Goal: Task Accomplishment & Management: Use online tool/utility

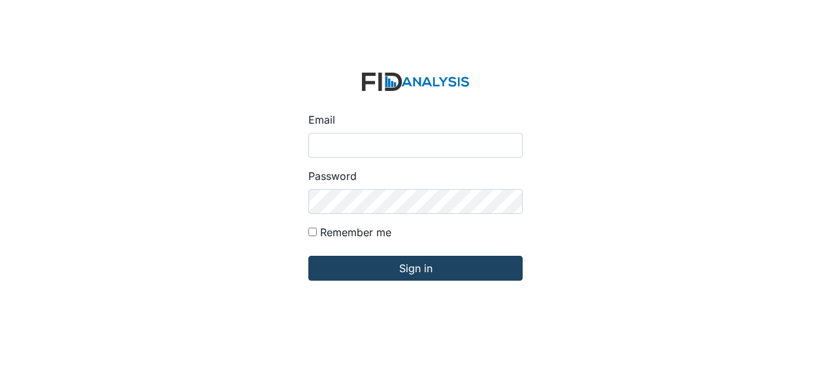
type input "[EMAIL_ADDRESS][DOMAIN_NAME]"
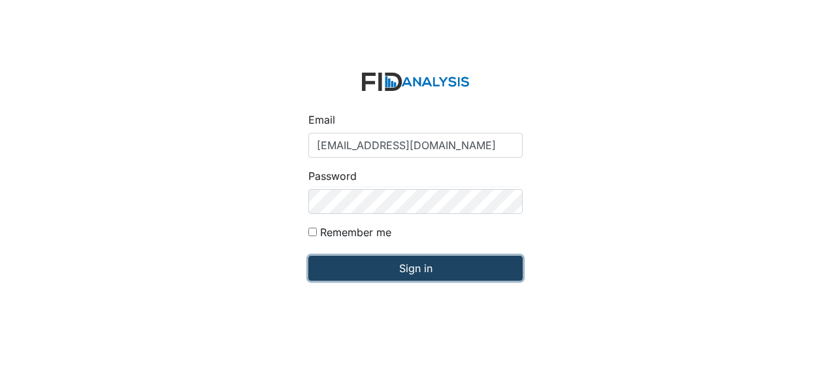
click at [441, 271] on input "Sign in" at bounding box center [415, 268] width 214 height 25
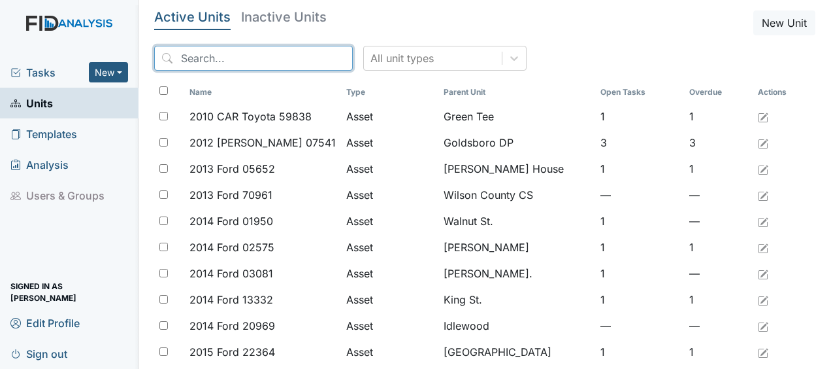
click at [240, 59] on input "search" at bounding box center [253, 58] width 199 height 25
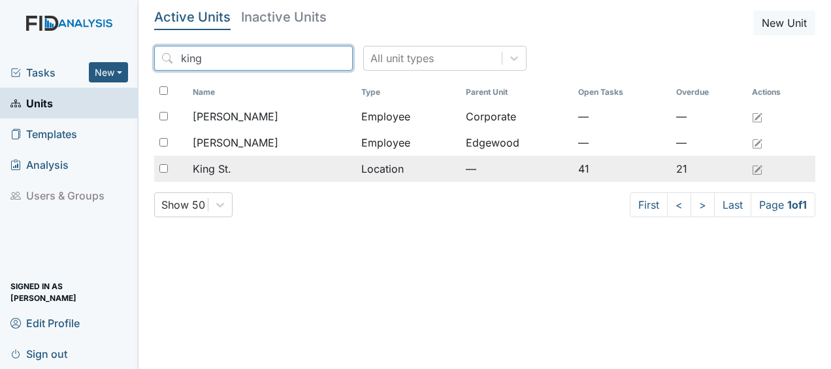
type input "king"
click at [234, 163] on div "King St." at bounding box center [272, 169] width 158 height 16
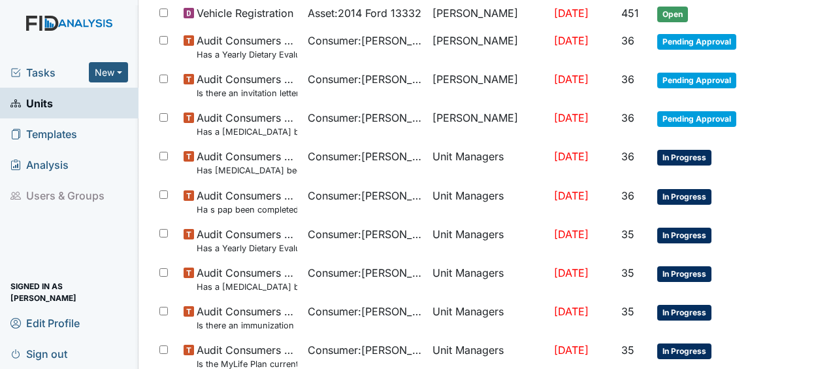
scroll to position [1018, 0]
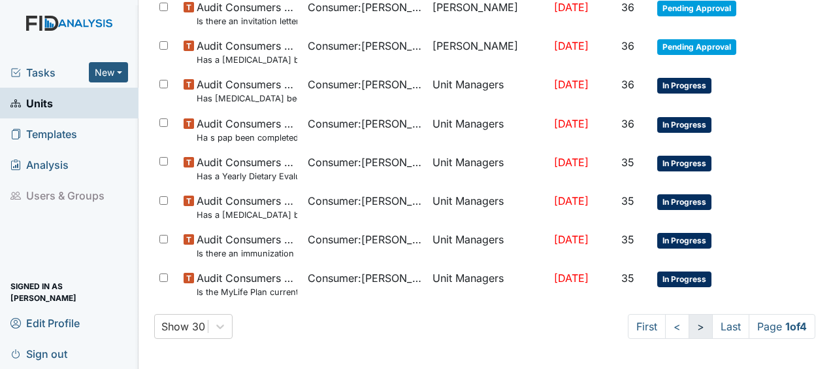
click at [689, 325] on link ">" at bounding box center [701, 326] width 24 height 25
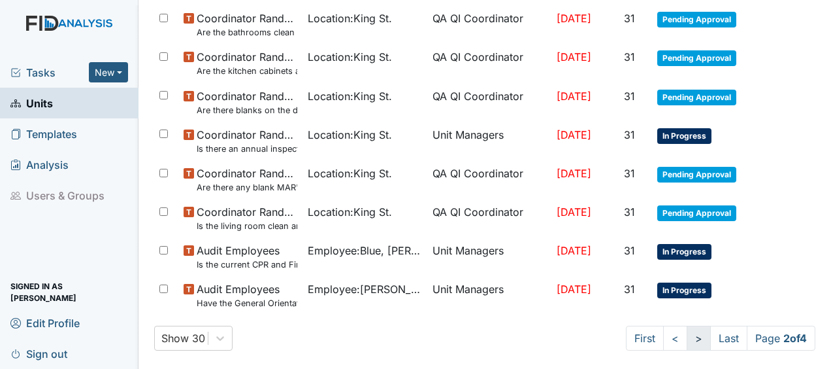
scroll to position [1030, 0]
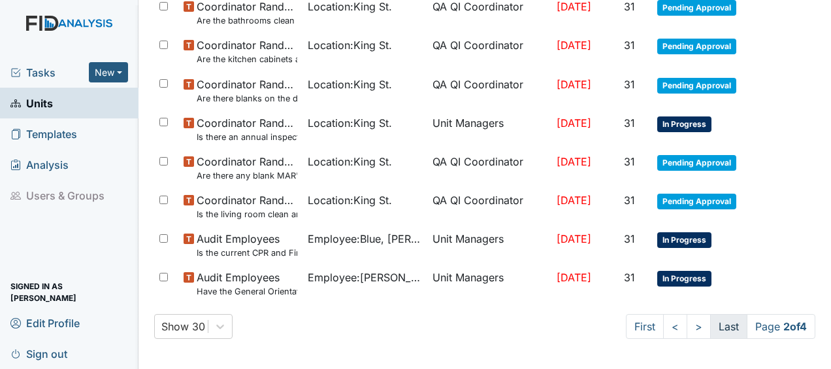
click at [714, 324] on link "Last" at bounding box center [728, 326] width 37 height 25
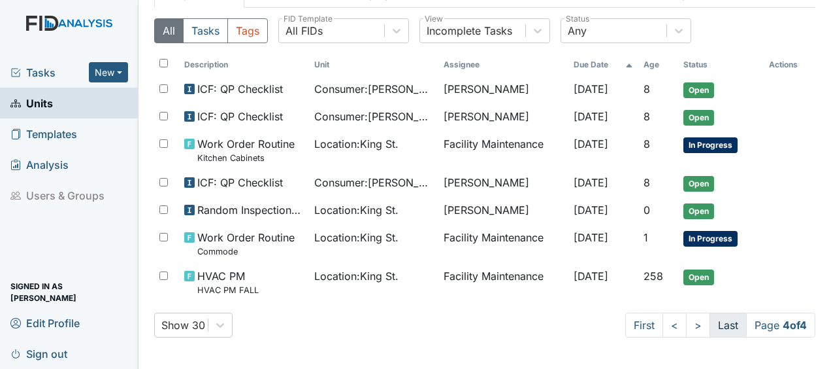
scroll to position [93, 0]
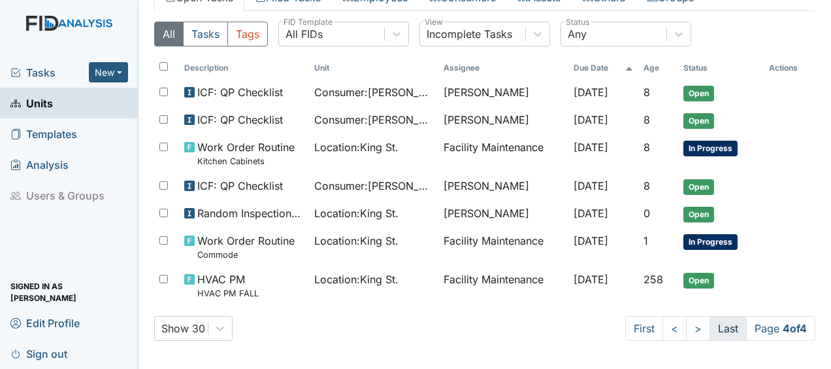
click at [714, 324] on link "Last" at bounding box center [728, 328] width 37 height 25
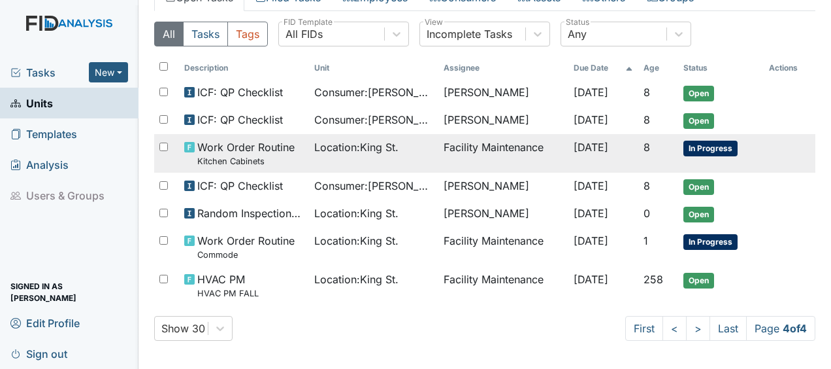
click at [371, 149] on span "Location : King St." at bounding box center [356, 147] width 84 height 16
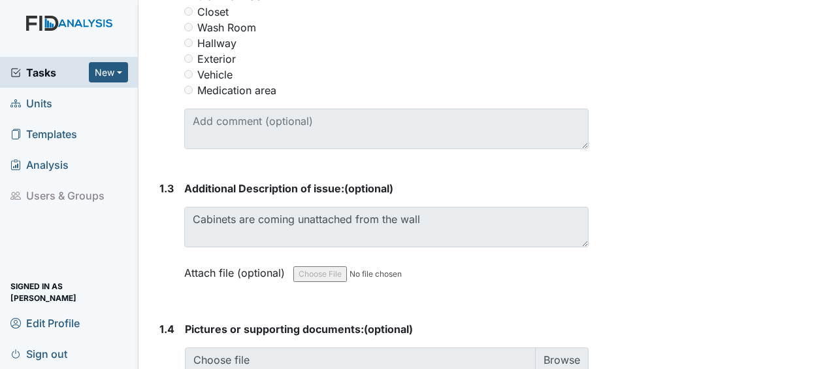
scroll to position [778, 0]
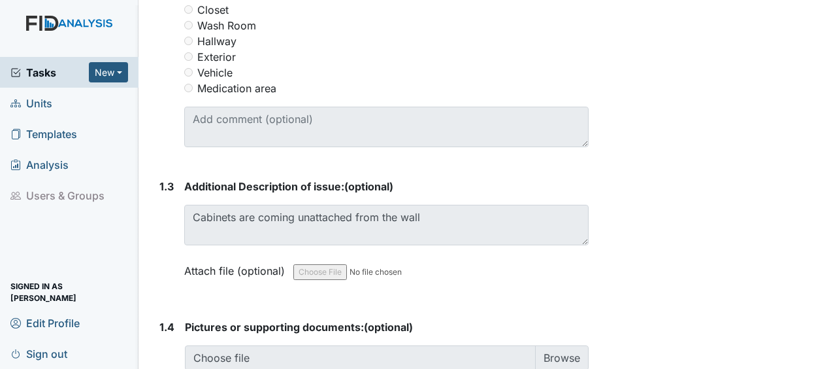
click at [38, 106] on span "Units" at bounding box center [31, 103] width 42 height 20
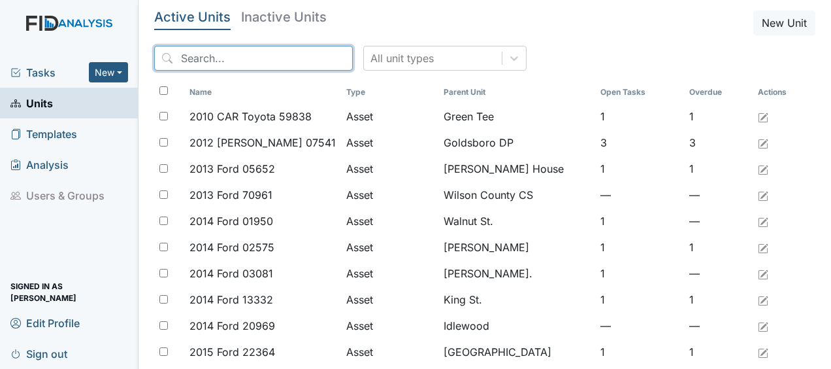
click at [235, 60] on input "search" at bounding box center [253, 58] width 199 height 25
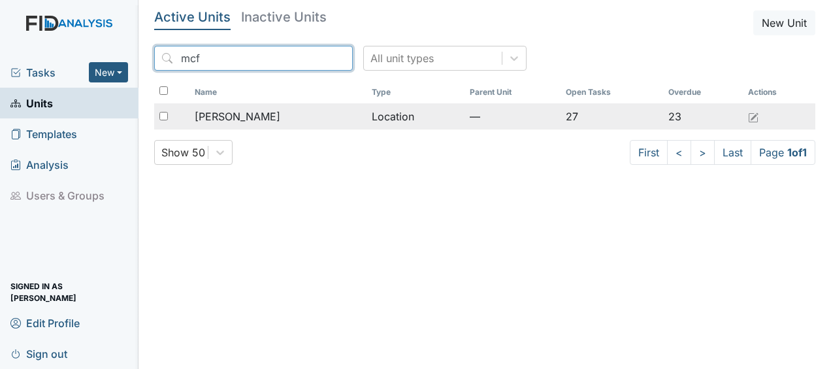
type input "mcf"
click at [244, 120] on span "[PERSON_NAME]" at bounding box center [238, 116] width 86 height 16
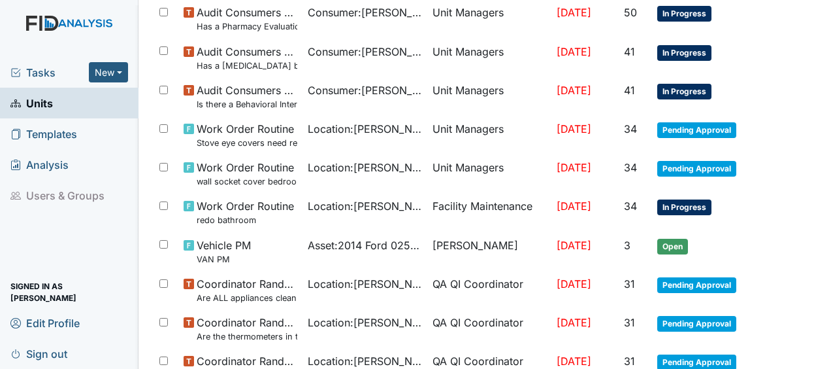
scroll to position [1006, 0]
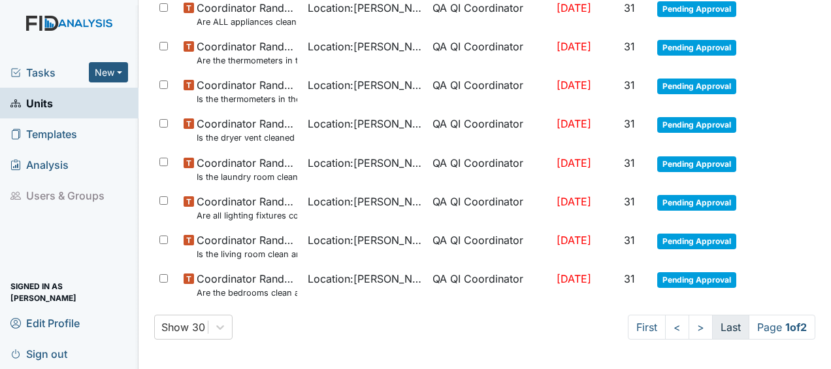
click at [712, 329] on link "Last" at bounding box center [730, 326] width 37 height 25
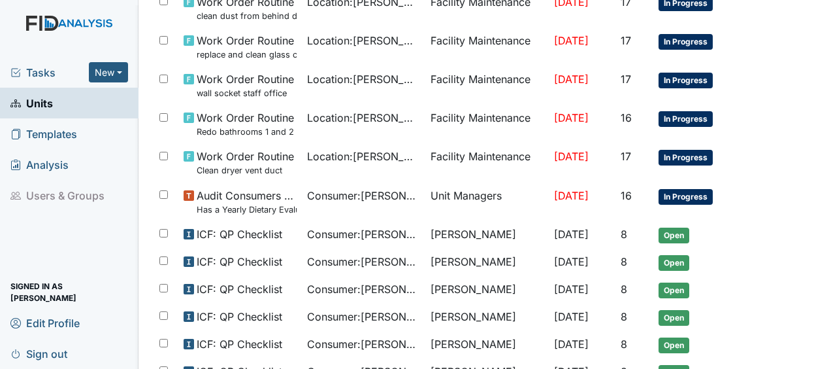
scroll to position [673, 0]
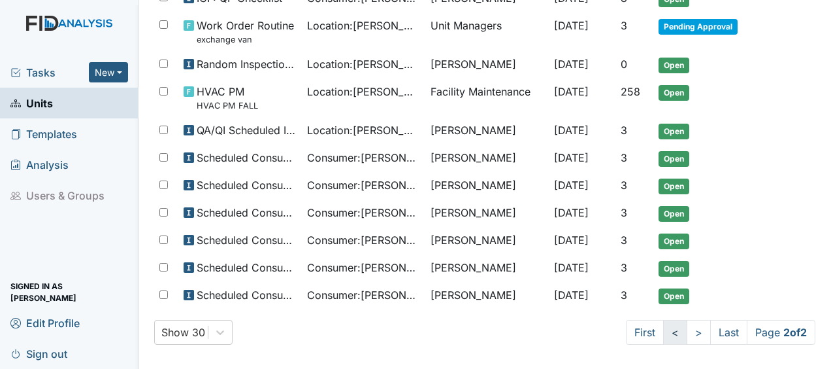
click at [663, 325] on link "<" at bounding box center [675, 332] width 24 height 25
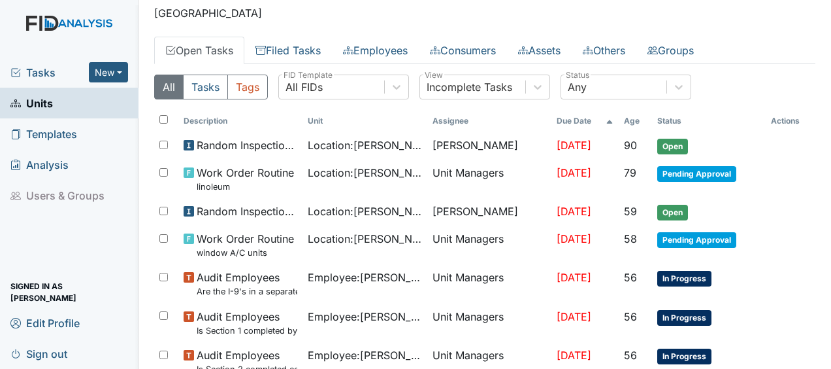
scroll to position [0, 0]
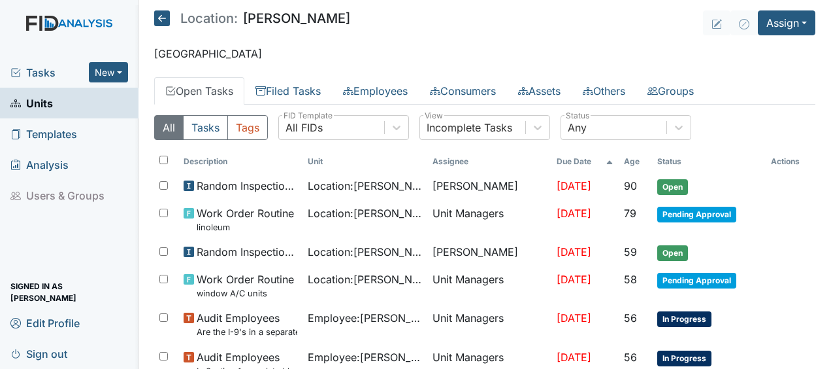
click at [165, 20] on icon at bounding box center [162, 18] width 16 height 16
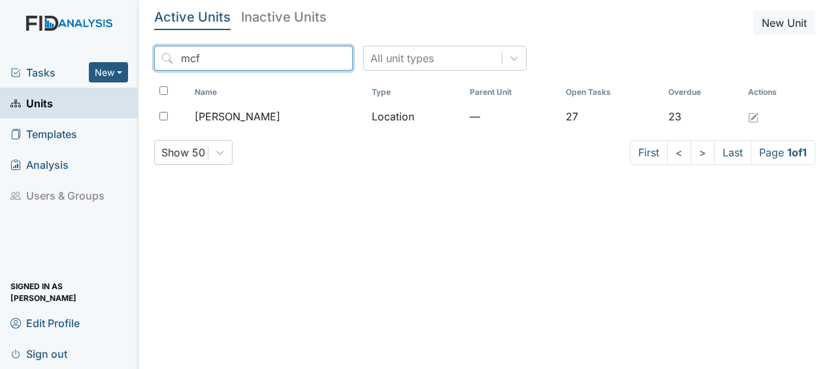
click at [313, 56] on input "mcf" at bounding box center [253, 58] width 199 height 25
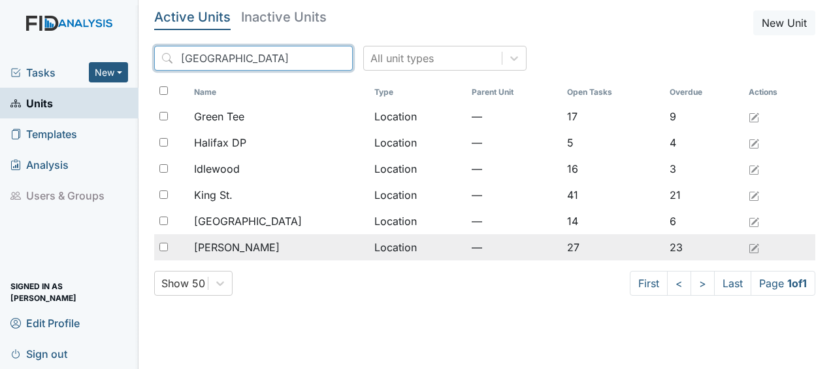
type input "halifax"
click at [369, 242] on td "Location" at bounding box center [417, 247] width 97 height 26
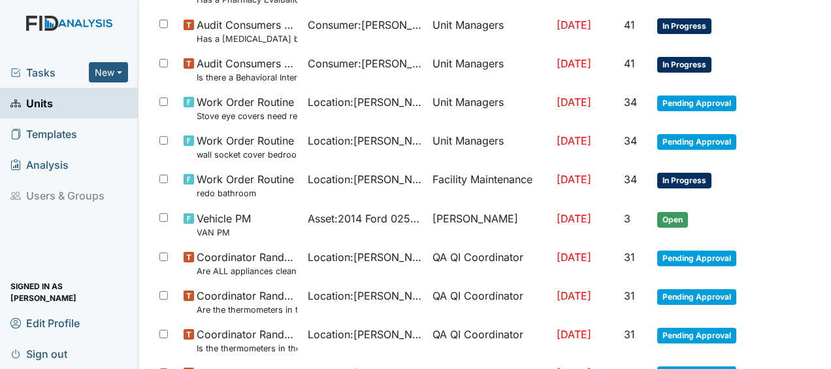
scroll to position [759, 0]
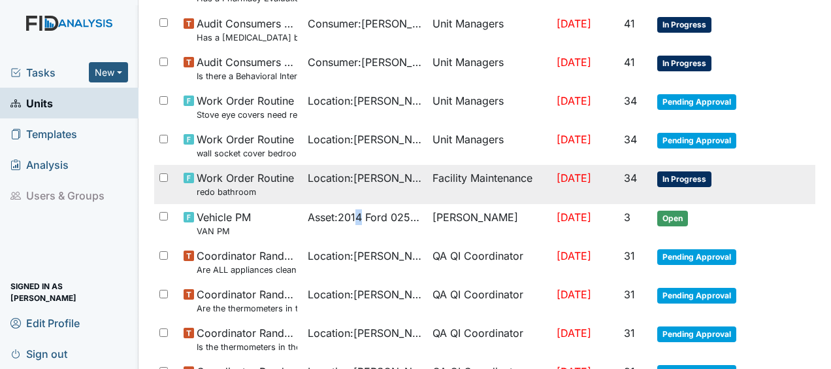
drag, startPoint x: 352, startPoint y: 236, endPoint x: 369, endPoint y: 164, distance: 73.9
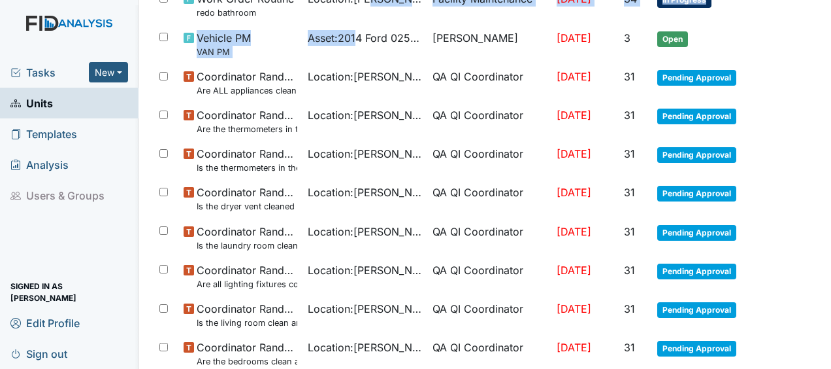
scroll to position [1006, 0]
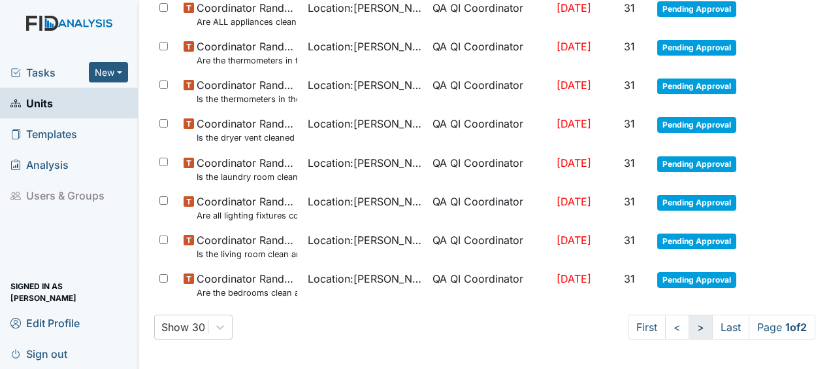
click at [689, 325] on link ">" at bounding box center [701, 326] width 24 height 25
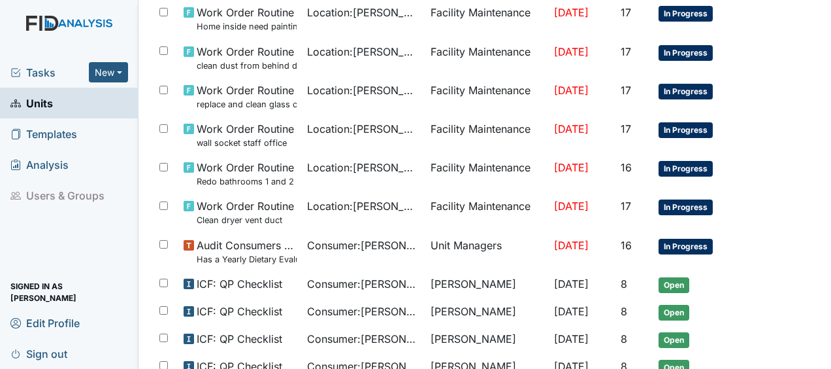
scroll to position [248, 0]
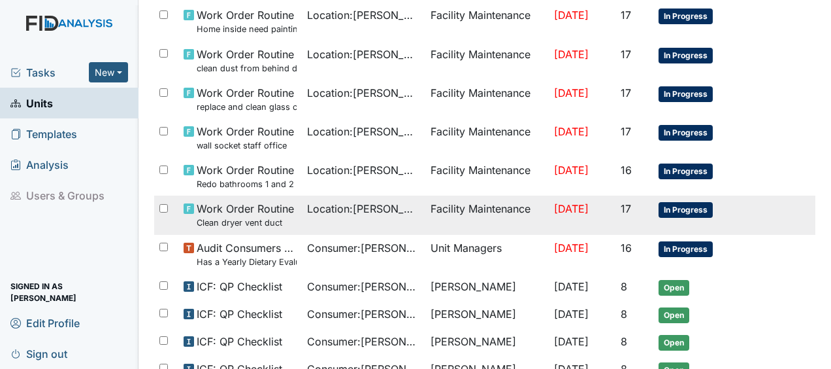
click at [425, 204] on td "Facility Maintenance" at bounding box center [487, 214] width 124 height 39
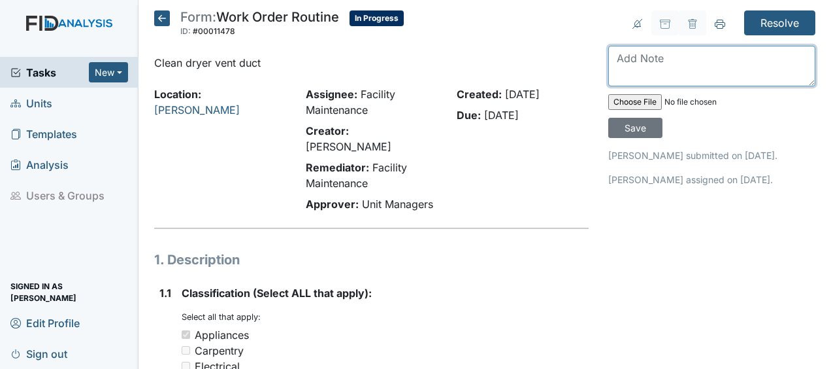
click at [616, 58] on textarea at bounding box center [711, 66] width 207 height 41
type textarea "cleaned out vent duct [PERSON_NAME]"
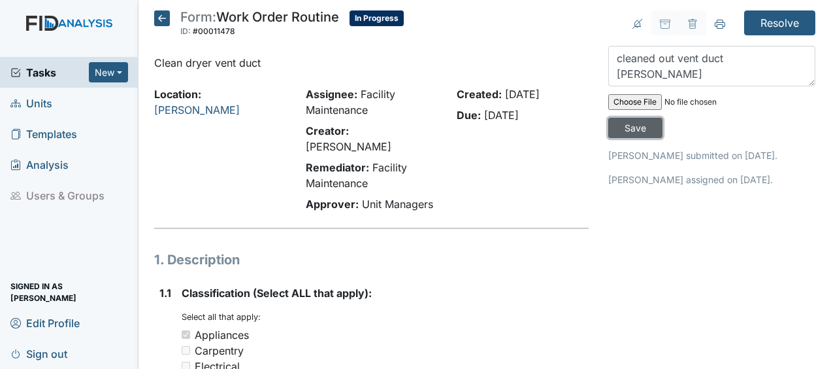
click at [625, 131] on input "Save" at bounding box center [635, 128] width 54 height 20
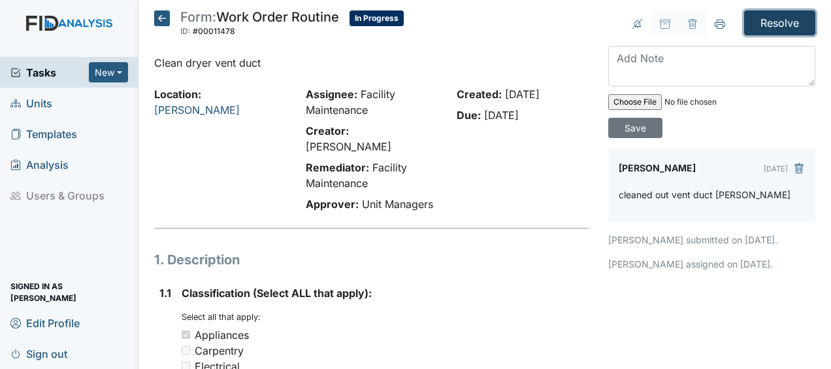
click at [765, 22] on input "Resolve" at bounding box center [779, 22] width 71 height 25
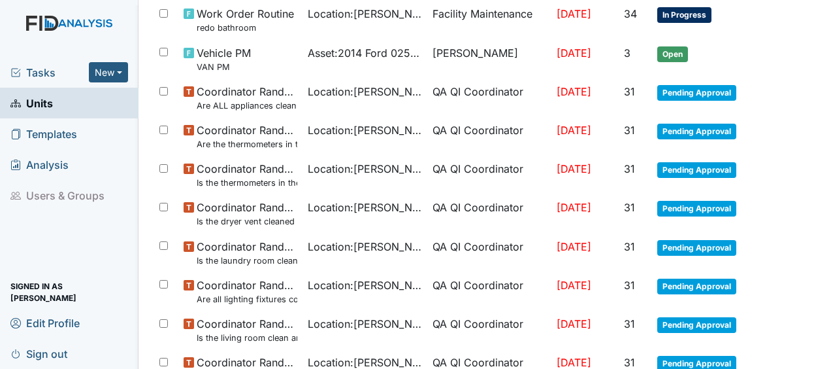
scroll to position [1049, 0]
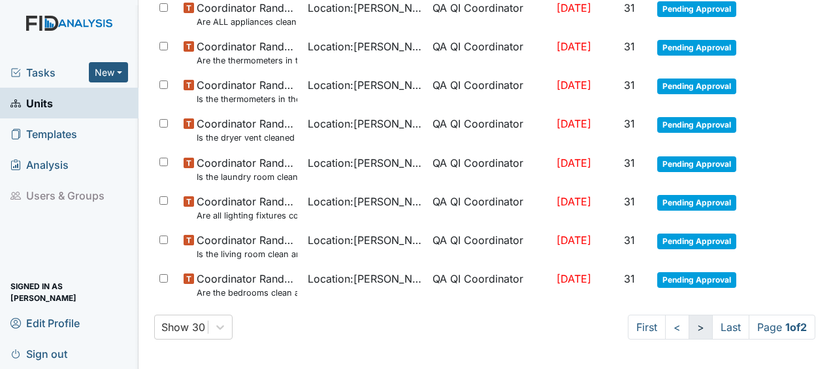
click at [689, 325] on link ">" at bounding box center [701, 326] width 24 height 25
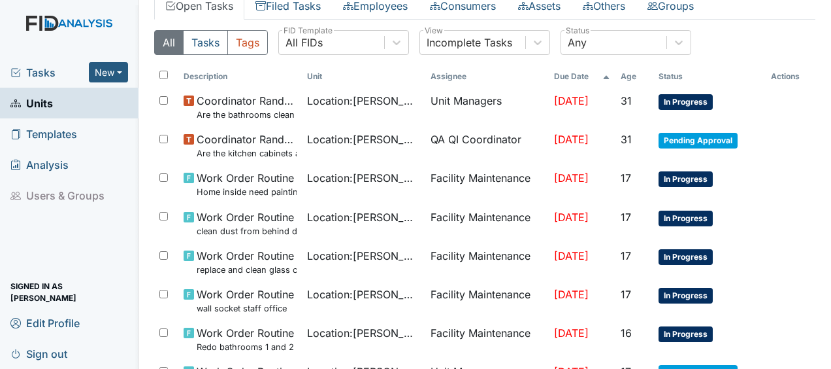
scroll to position [134, 0]
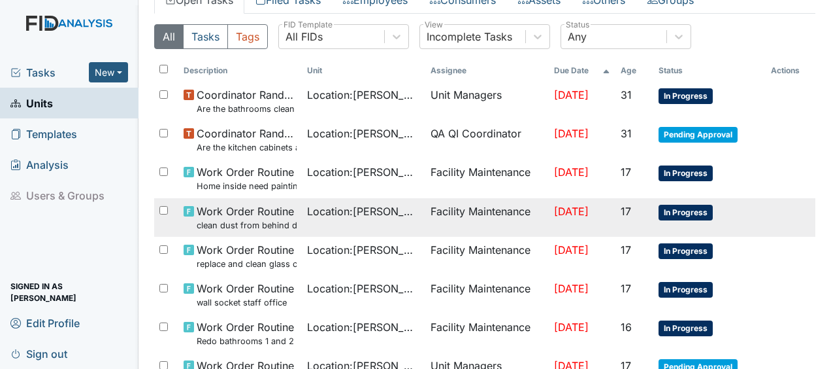
click at [524, 206] on td "Facility Maintenance" at bounding box center [487, 217] width 124 height 39
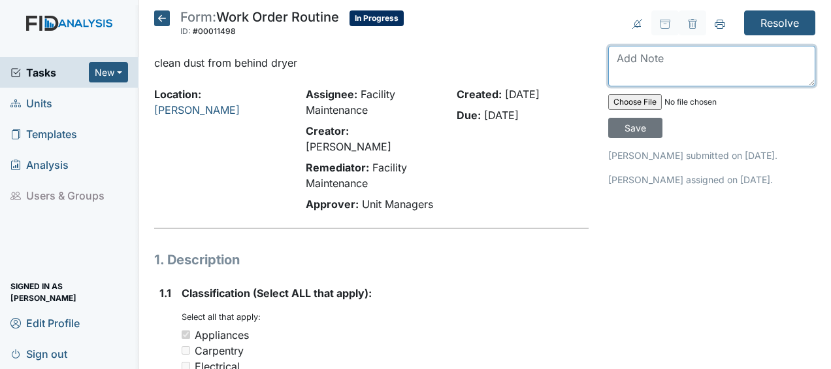
click at [614, 56] on textarea at bounding box center [711, 66] width 207 height 41
type textarea "cleaned and dusted behind dryer JB"
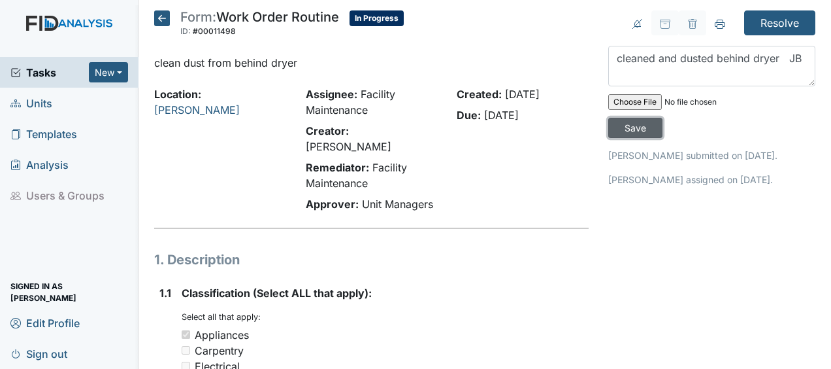
click at [629, 124] on input "Save" at bounding box center [635, 128] width 54 height 20
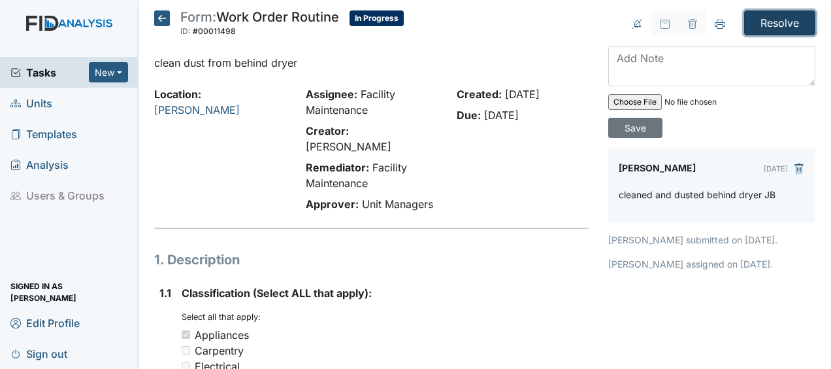
click at [767, 22] on input "Resolve" at bounding box center [779, 22] width 71 height 25
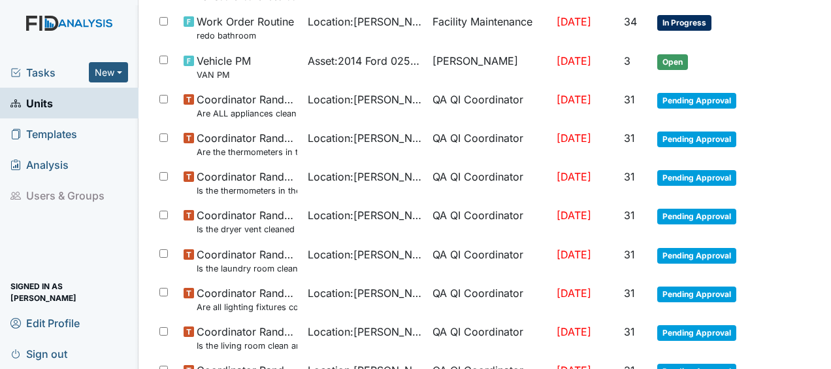
scroll to position [1049, 0]
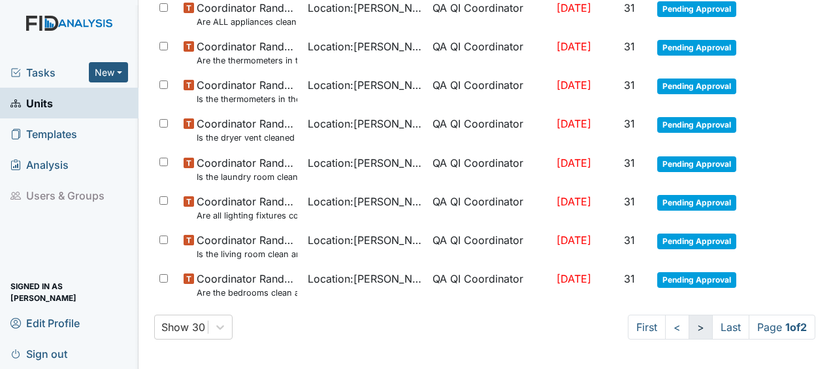
click at [689, 321] on link ">" at bounding box center [701, 326] width 24 height 25
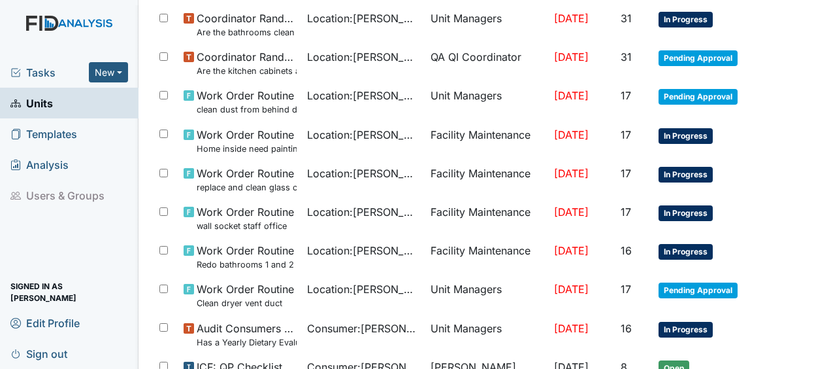
scroll to position [212, 0]
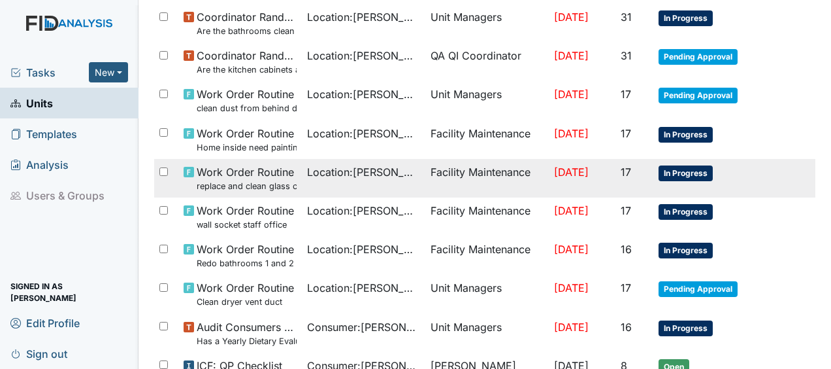
click at [589, 173] on span "[DATE]" at bounding box center [571, 171] width 35 height 13
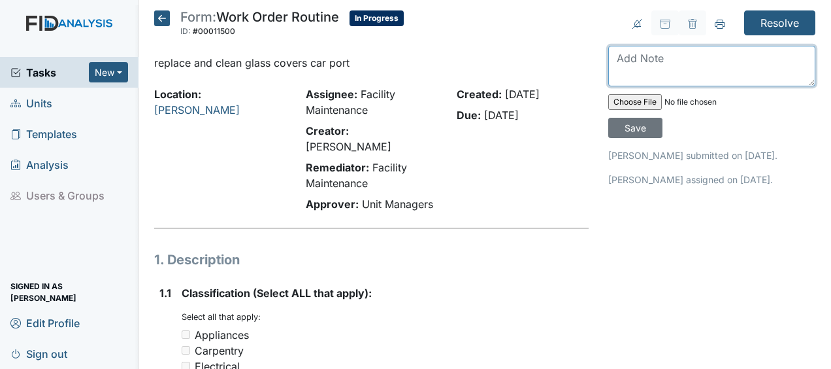
click at [616, 56] on textarea at bounding box center [711, 66] width 207 height 41
click at [616, 55] on textarea "cleaned and replaced glass on c" at bounding box center [711, 66] width 207 height 41
click at [779, 59] on textarea "cleaned and replaced glass on c" at bounding box center [711, 66] width 207 height 41
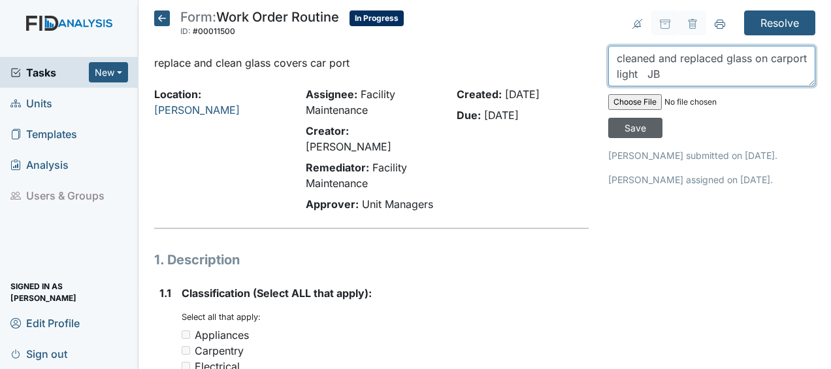
type textarea "cleaned and replaced glass on carport light JB"
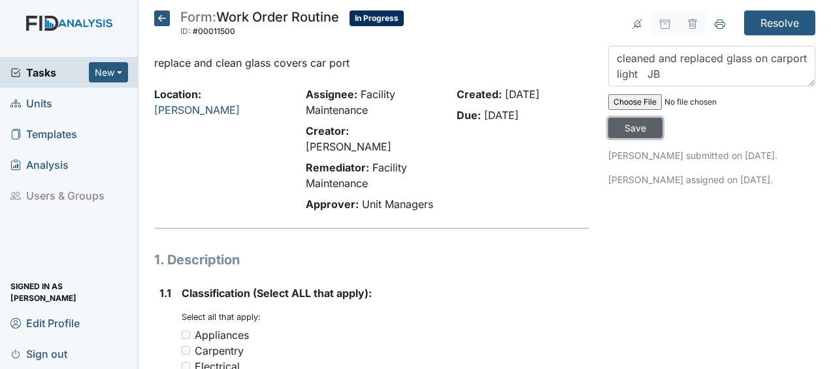
click at [640, 127] on input "Save" at bounding box center [635, 128] width 54 height 20
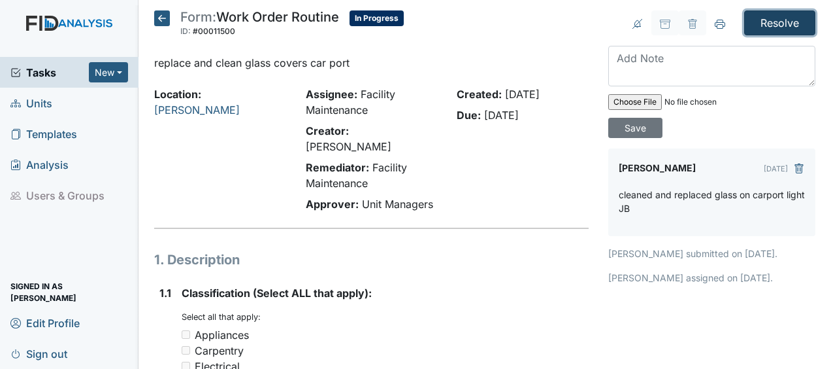
click at [759, 22] on input "Resolve" at bounding box center [779, 22] width 71 height 25
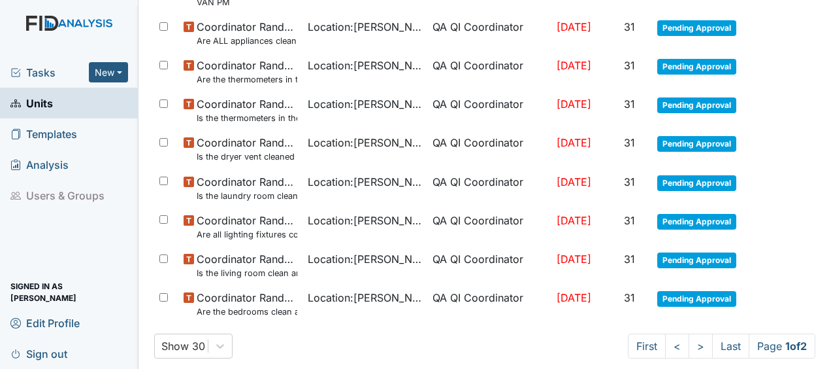
scroll to position [1049, 0]
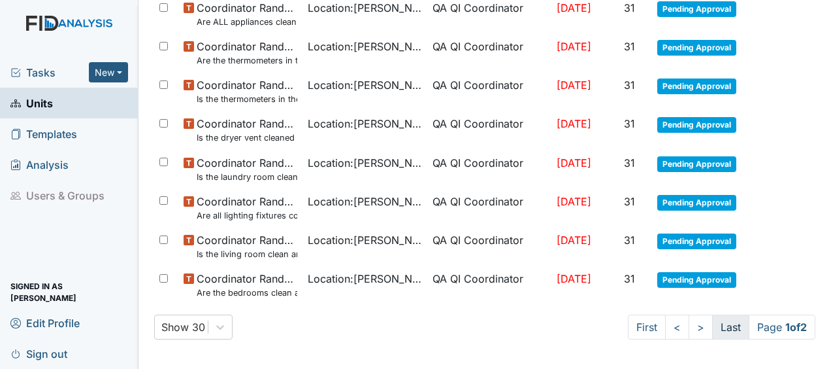
click at [712, 327] on link "Last" at bounding box center [730, 326] width 37 height 25
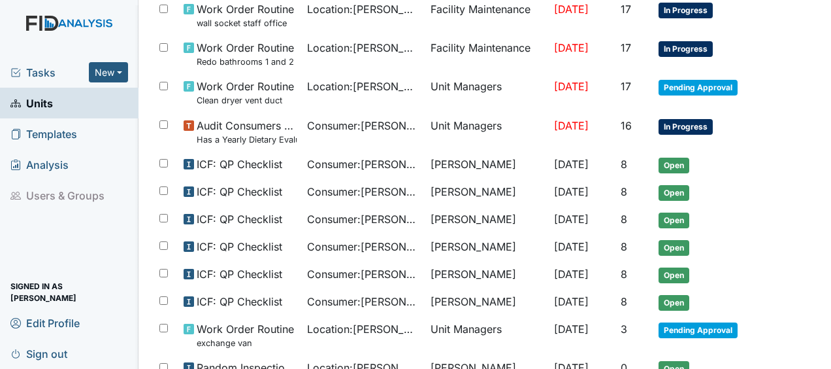
scroll to position [400, 0]
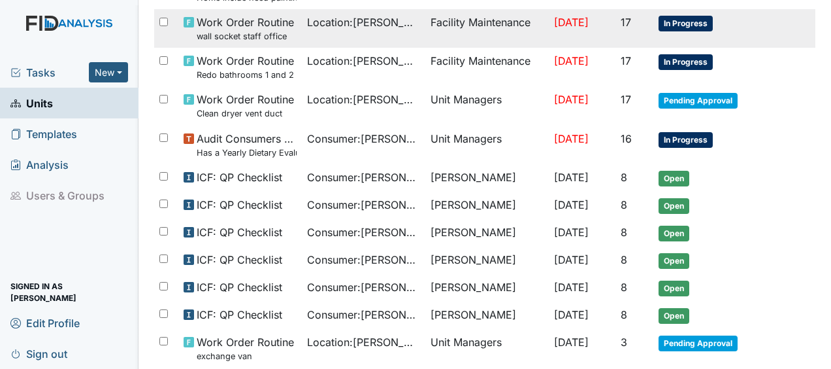
click at [554, 20] on span "Sep 23, 2025" at bounding box center [571, 22] width 35 height 13
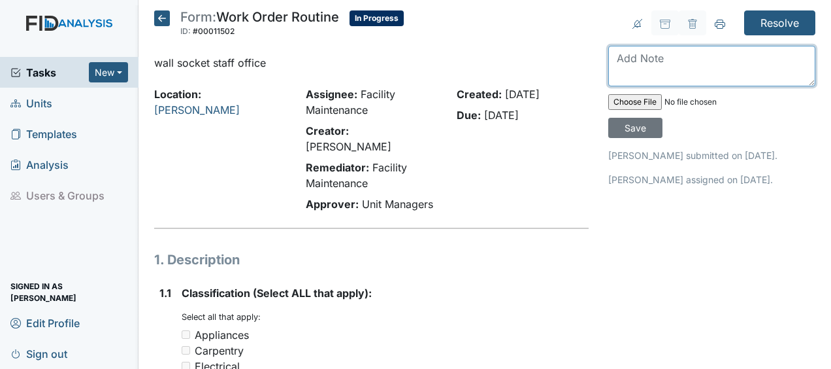
click at [638, 67] on textarea at bounding box center [711, 66] width 207 height 41
type textarea "repaired wall socket JB"
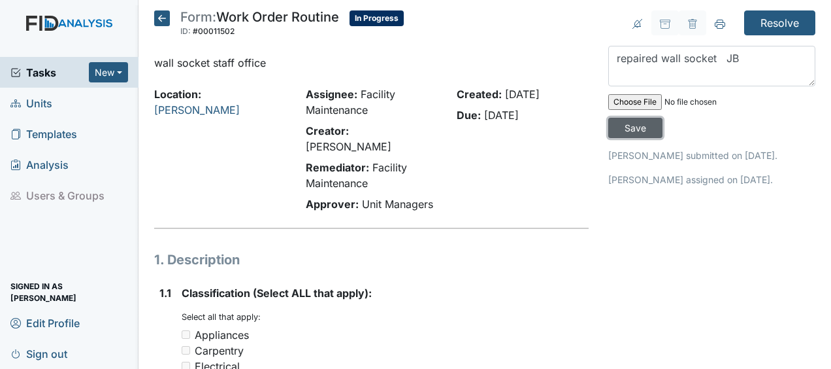
click at [635, 127] on input "Save" at bounding box center [635, 128] width 54 height 20
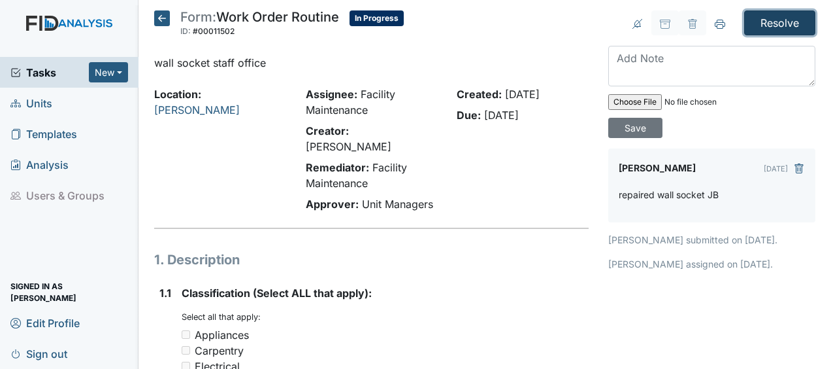
click at [773, 21] on input "Resolve" at bounding box center [779, 22] width 71 height 25
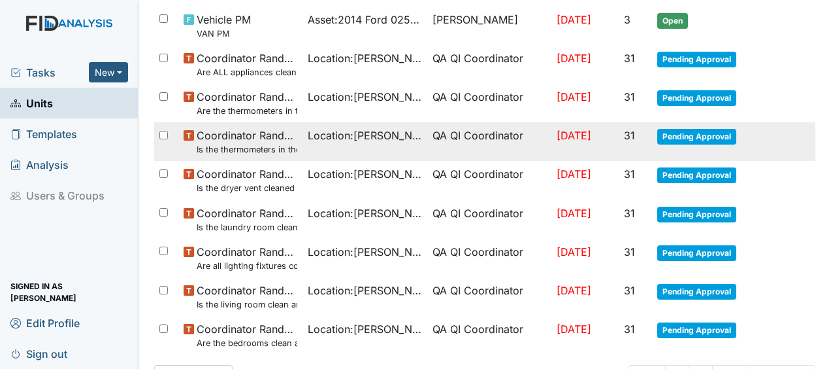
scroll to position [1049, 0]
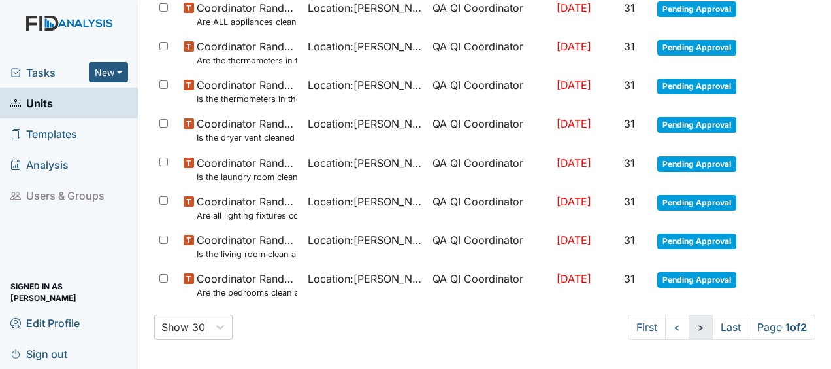
click at [689, 327] on link ">" at bounding box center [701, 326] width 24 height 25
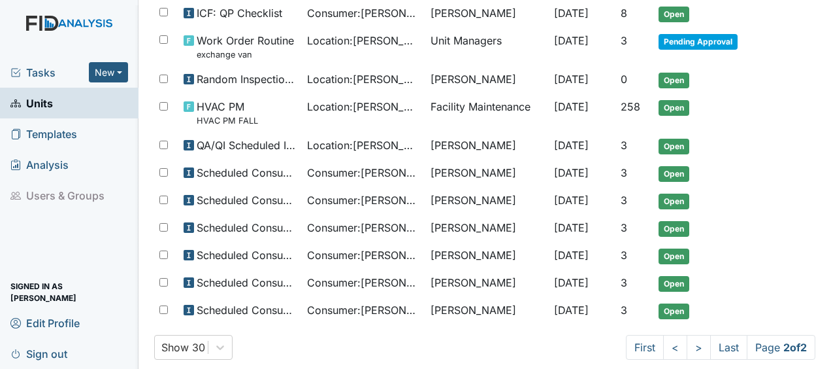
scroll to position [716, 0]
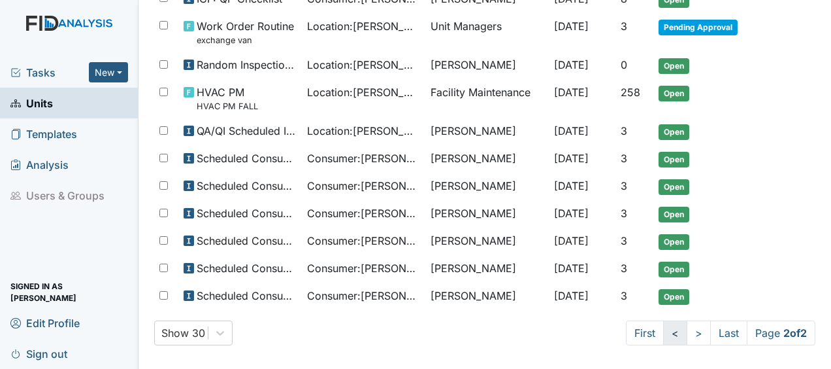
click at [665, 326] on link "<" at bounding box center [675, 332] width 24 height 25
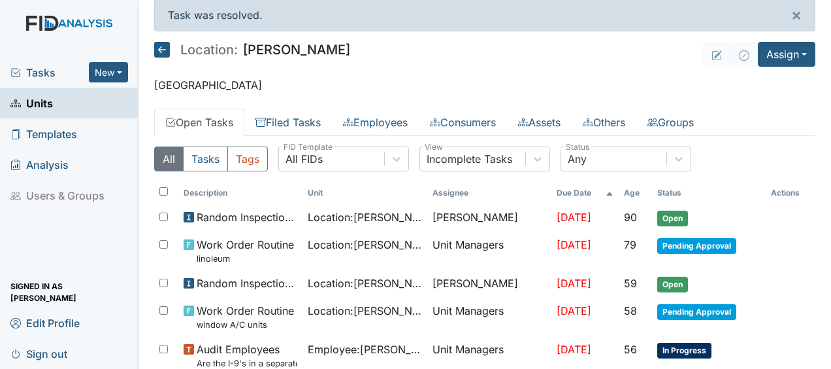
scroll to position [0, 0]
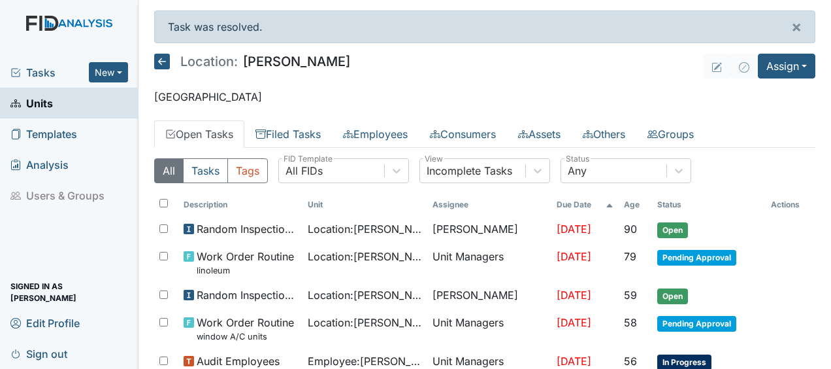
click at [163, 61] on icon at bounding box center [162, 62] width 16 height 16
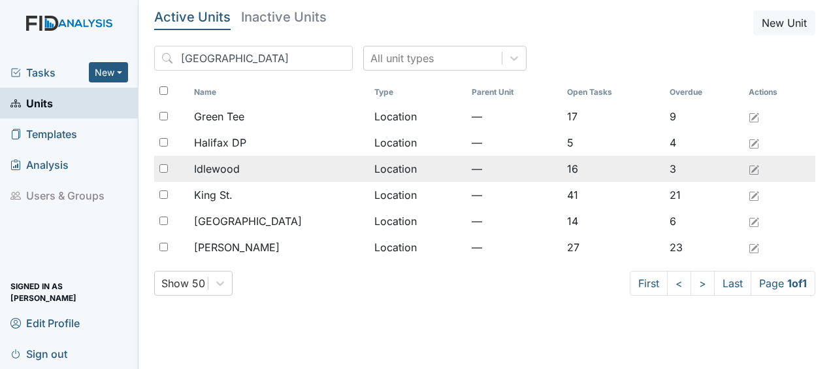
click at [254, 173] on div "Idlewood" at bounding box center [278, 169] width 169 height 16
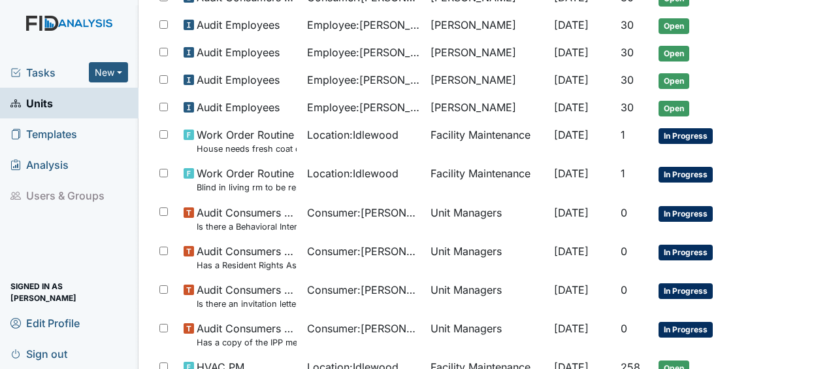
scroll to position [816, 0]
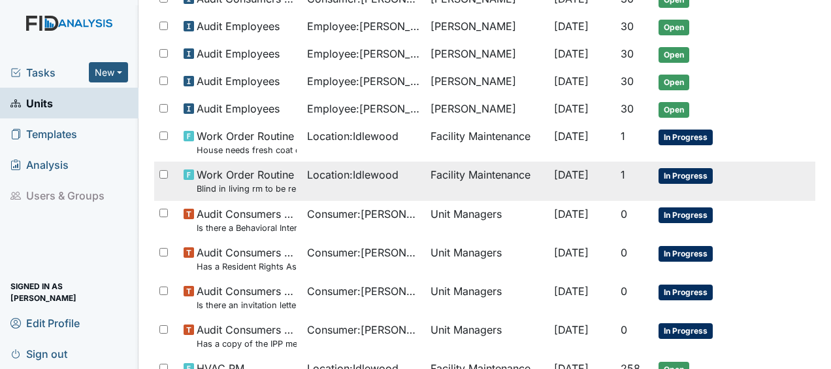
click at [364, 170] on span "Location : Idlewood" at bounding box center [352, 175] width 91 height 16
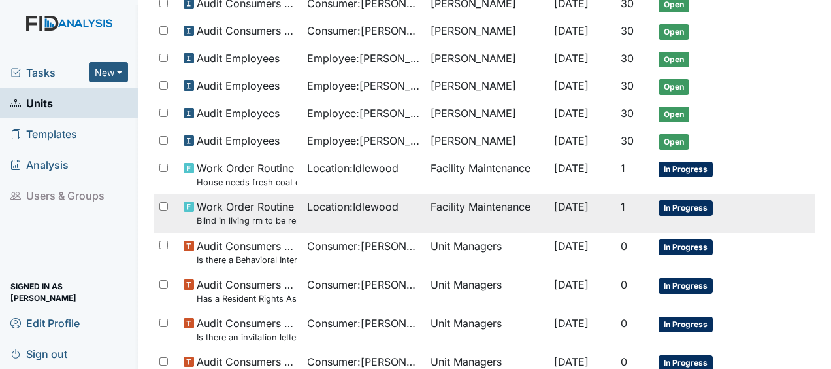
scroll to position [764, 0]
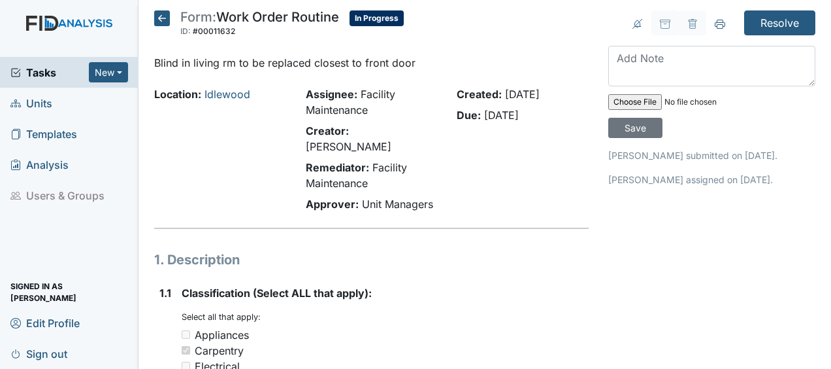
click at [163, 16] on icon at bounding box center [162, 18] width 16 height 16
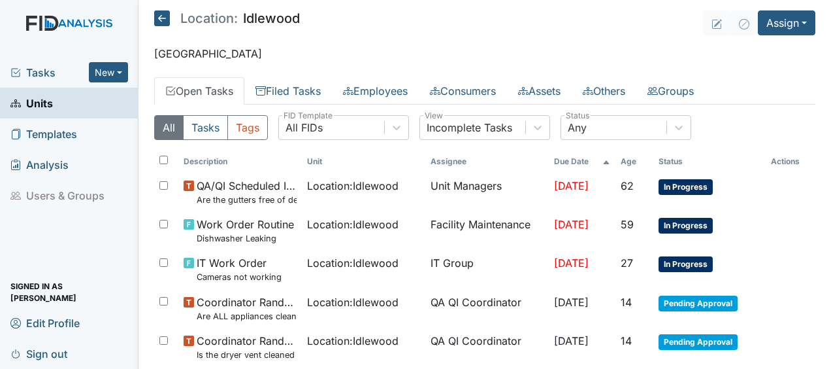
click at [159, 16] on icon at bounding box center [162, 18] width 16 height 16
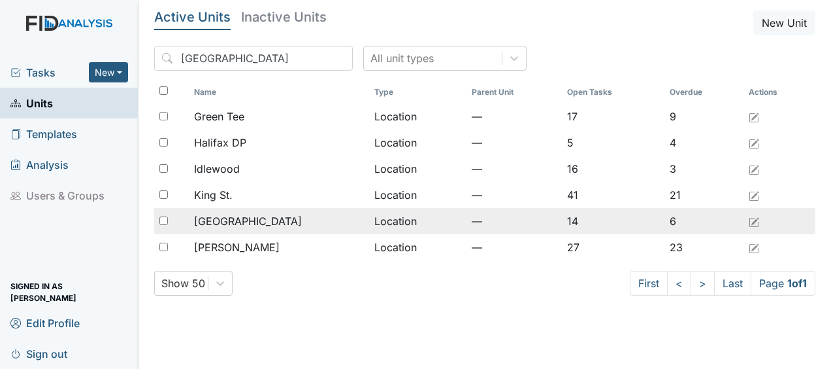
click at [282, 223] on div "[GEOGRAPHIC_DATA]" at bounding box center [278, 221] width 169 height 16
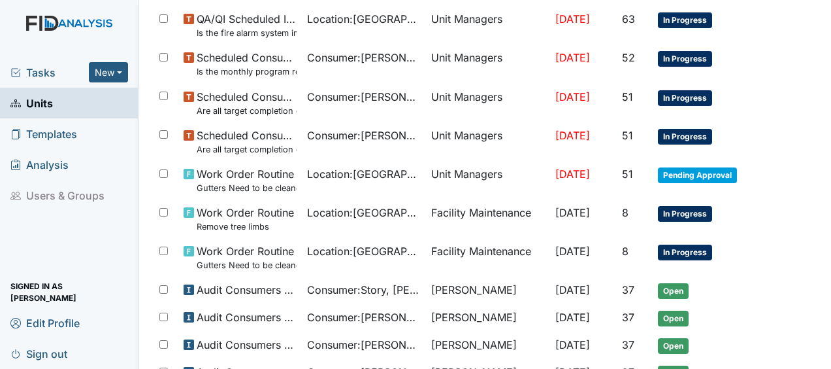
scroll to position [400, 0]
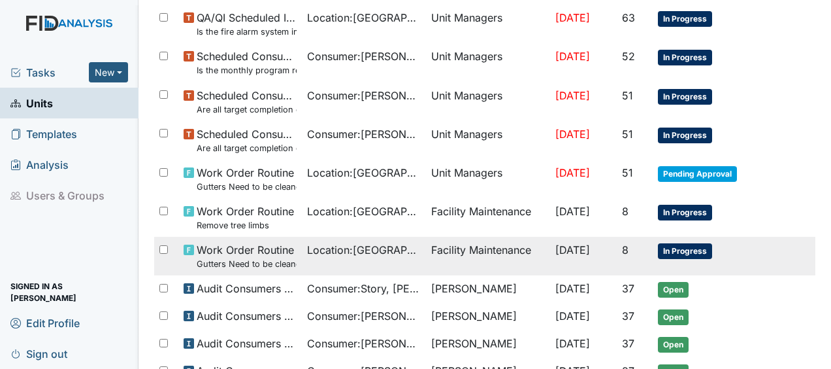
click at [578, 247] on span "[DATE]" at bounding box center [572, 249] width 35 height 13
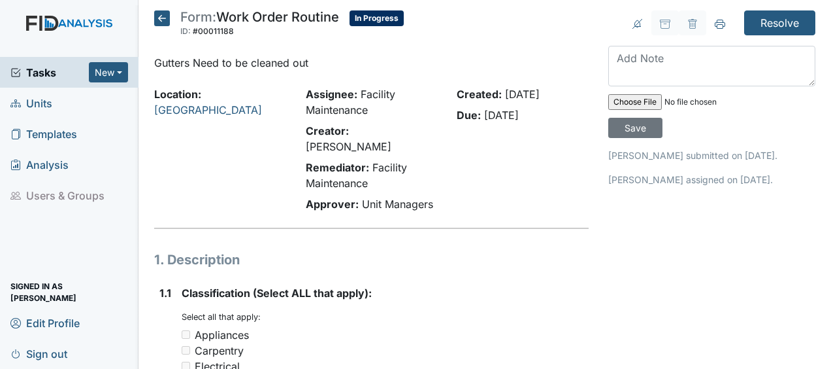
click at [158, 17] on icon at bounding box center [162, 18] width 16 height 16
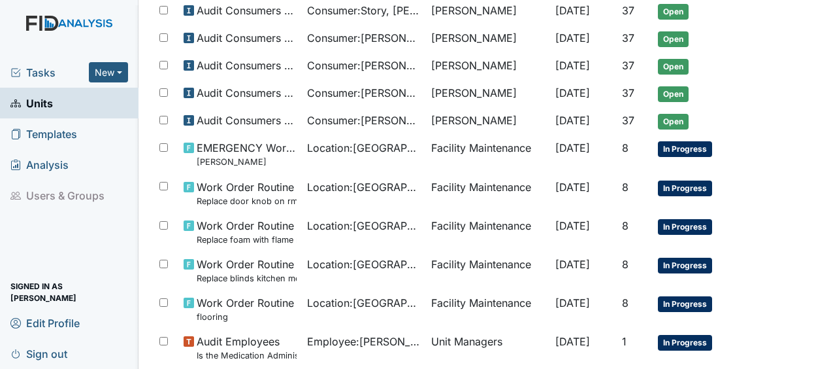
scroll to position [550, 0]
